Goal: Navigation & Orientation: Find specific page/section

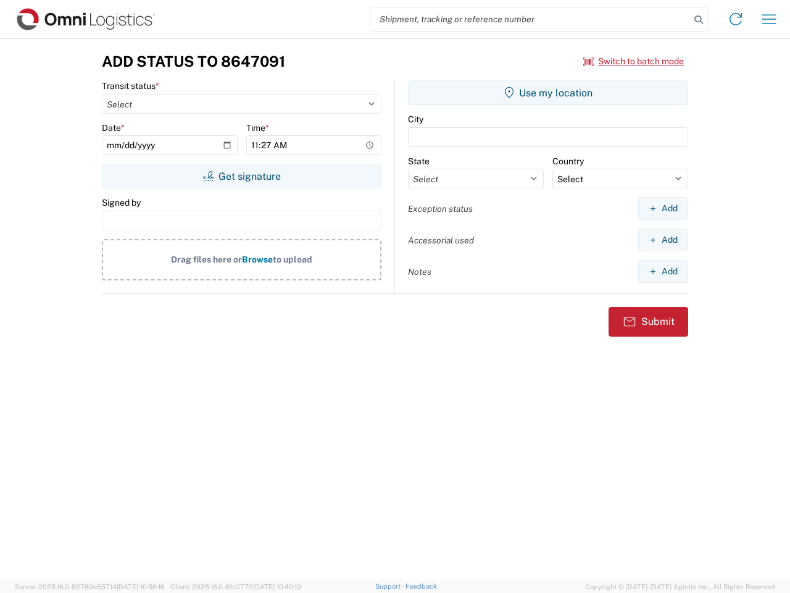
click at [530, 19] on input "search" at bounding box center [530, 18] width 320 height 23
click at [699, 20] on icon at bounding box center [698, 19] width 17 height 17
click at [736, 19] on icon at bounding box center [736, 19] width 20 height 20
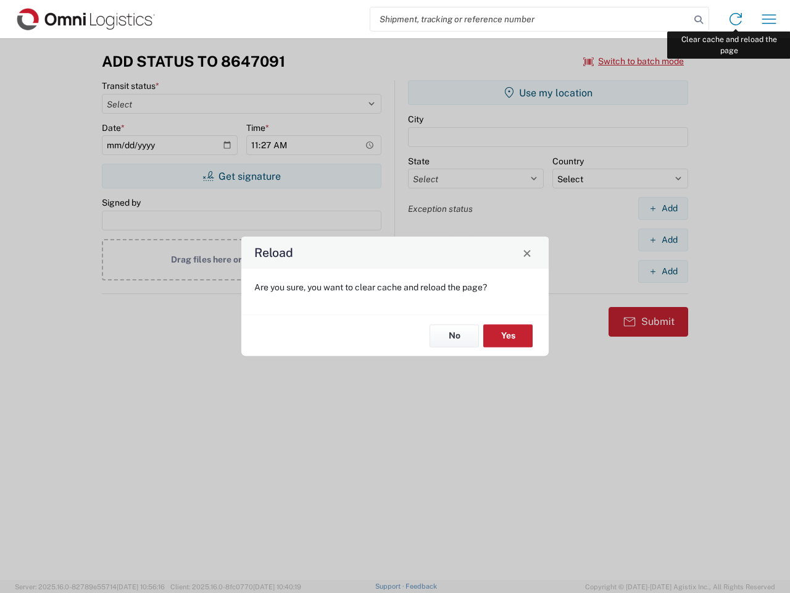
click at [769, 19] on div "Reload Are you sure, you want to clear cache and reload the page? No Yes" at bounding box center [395, 296] width 790 height 593
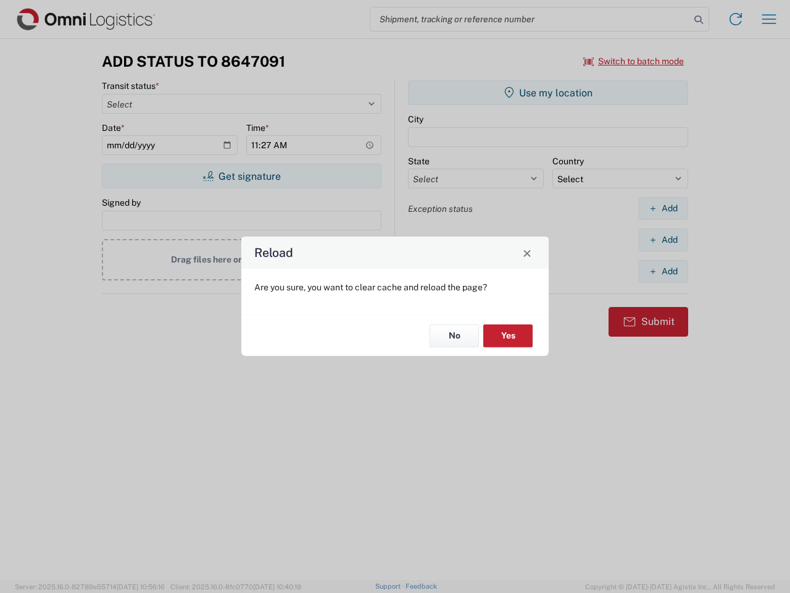
click at [634, 61] on div "Reload Are you sure, you want to clear cache and reload the page? No Yes" at bounding box center [395, 296] width 790 height 593
click at [241, 176] on div "Reload Are you sure, you want to clear cache and reload the page? No Yes" at bounding box center [395, 296] width 790 height 593
click at [548, 93] on div "Reload Are you sure, you want to clear cache and reload the page? No Yes" at bounding box center [395, 296] width 790 height 593
click at [663, 208] on div "Reload Are you sure, you want to clear cache and reload the page? No Yes" at bounding box center [395, 296] width 790 height 593
click at [663, 240] on div "Reload Are you sure, you want to clear cache and reload the page? No Yes" at bounding box center [395, 296] width 790 height 593
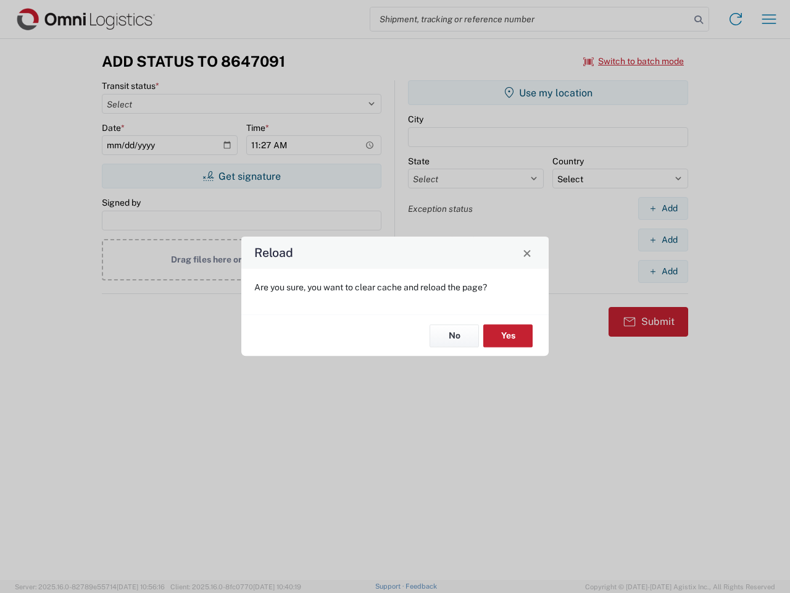
click at [663, 271] on div "Reload Are you sure, you want to clear cache and reload the page? No Yes" at bounding box center [395, 296] width 790 height 593
